Goal: Task Accomplishment & Management: Manage account settings

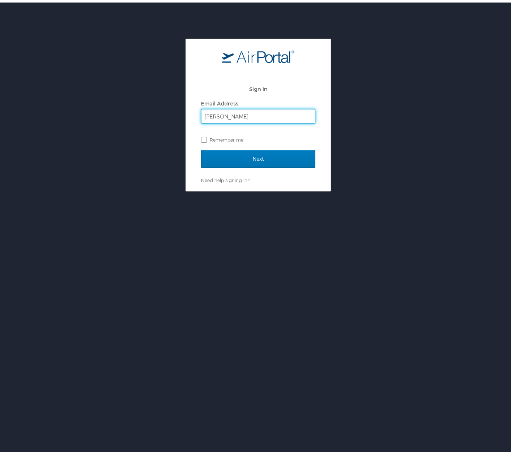
type input "[EMAIL_ADDRESS][DOMAIN_NAME]"
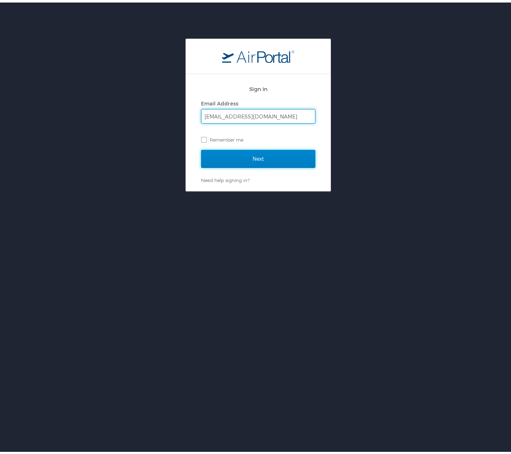
click at [261, 159] on input "Next" at bounding box center [258, 156] width 114 height 18
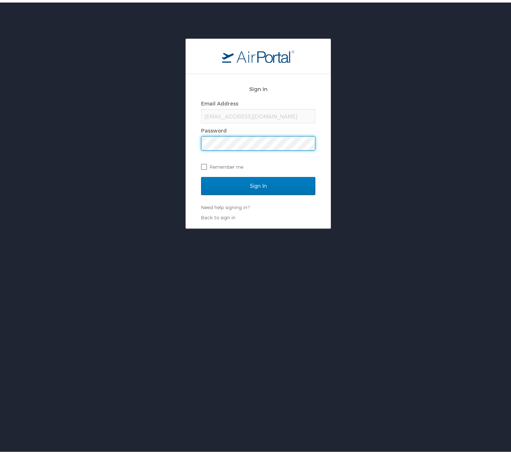
click at [201, 175] on input "Sign In" at bounding box center [258, 184] width 114 height 18
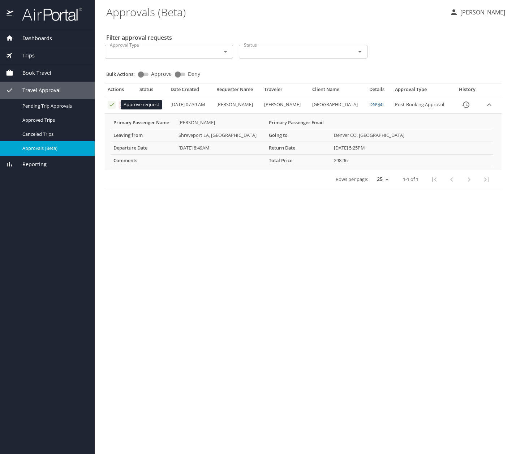
click at [115, 107] on icon "Approval table" at bounding box center [111, 104] width 7 height 7
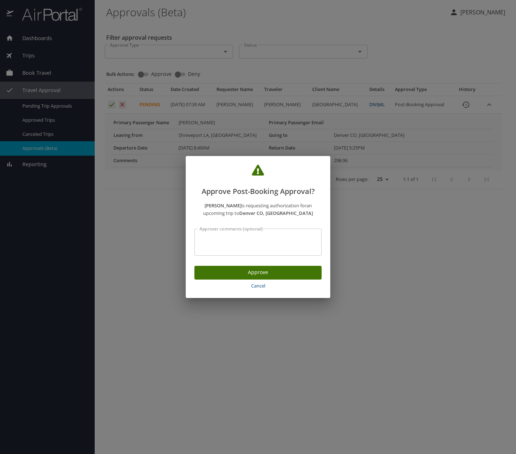
click at [246, 277] on span "Approve" at bounding box center [258, 272] width 116 height 9
